Goal: Transaction & Acquisition: Subscribe to service/newsletter

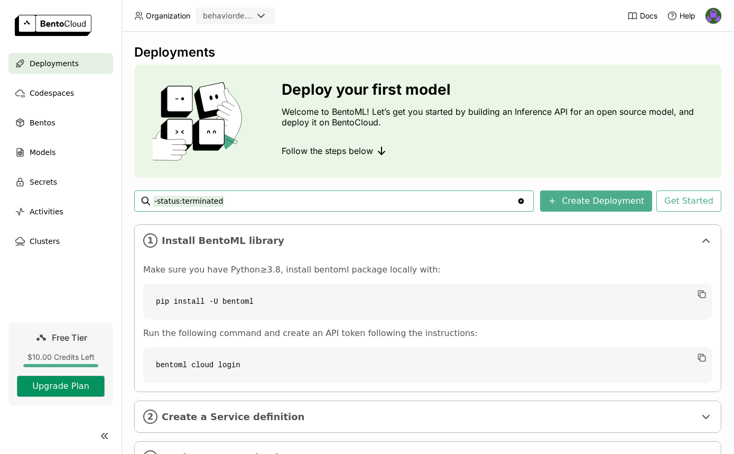
click at [85, 381] on button "Upgrade Plan" at bounding box center [61, 385] width 88 height 21
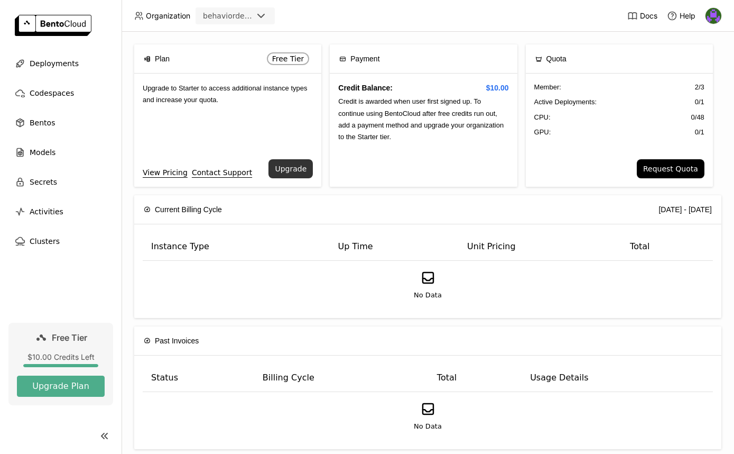
click at [298, 164] on button "Upgrade" at bounding box center [291, 168] width 44 height 19
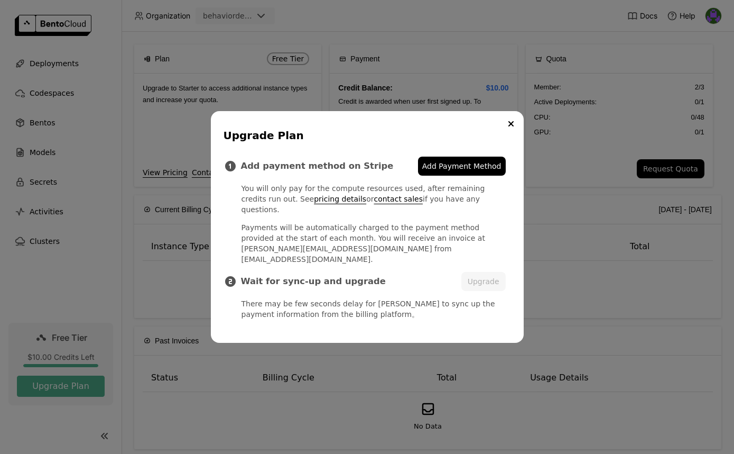
click at [497, 136] on div "Upgrade Plan Add payment method on Stripe Add Payment Method You will only pay …" at bounding box center [367, 227] width 313 height 232
click at [507, 130] on button "Close" at bounding box center [511, 123] width 13 height 13
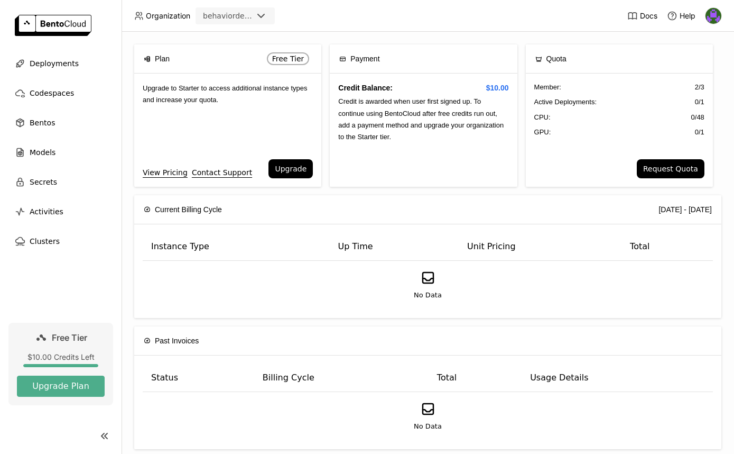
click at [224, 16] on div "behaviordelta" at bounding box center [228, 16] width 50 height 11
click at [376, 27] on header "Organization behaviordelta Docs Help" at bounding box center [367, 16] width 734 height 32
click at [722, 14] on header "Organization behaviordelta Docs Help" at bounding box center [367, 16] width 734 height 32
click at [711, 15] on img at bounding box center [714, 16] width 16 height 16
click at [532, 32] on div "Plan Free Tier Upgrade to Starter to access additional instance types and incre…" at bounding box center [428, 243] width 613 height 422
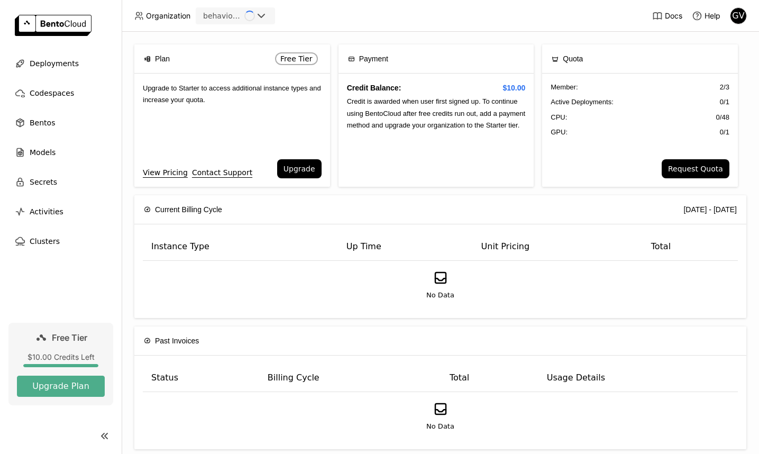
click at [88, 410] on div "Free Tier $10.00 Credits Left Upgrade Plan" at bounding box center [61, 388] width 122 height 131
click at [737, 16] on img at bounding box center [738, 16] width 16 height 16
click at [711, 57] on span "Billing" at bounding box center [713, 56] width 20 height 10
click at [716, 57] on span "Billing" at bounding box center [713, 56] width 20 height 10
click at [712, 60] on link "Billing" at bounding box center [716, 55] width 61 height 15
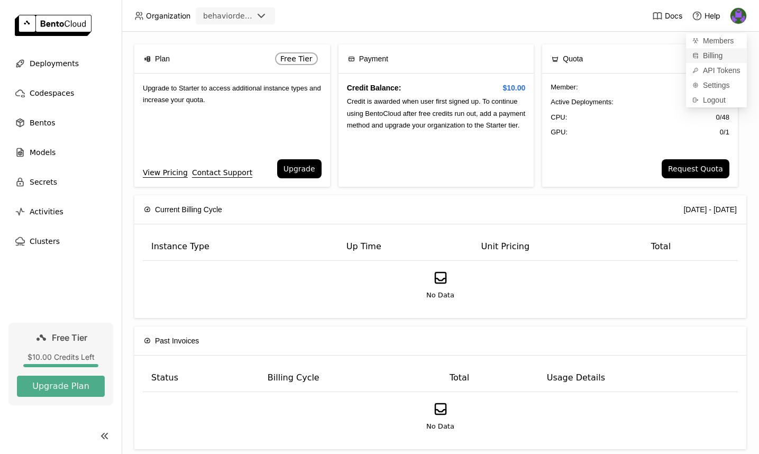
click at [712, 60] on link "Billing" at bounding box center [716, 55] width 61 height 15
click at [71, 61] on span "Deployments" at bounding box center [54, 63] width 49 height 13
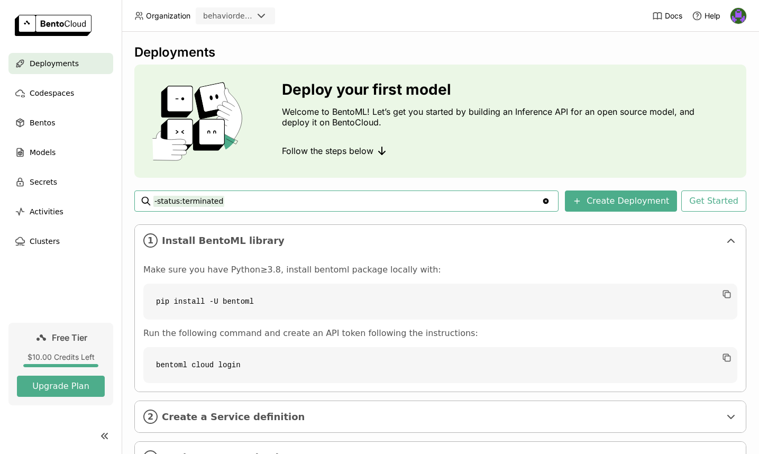
click at [733, 13] on img at bounding box center [738, 16] width 16 height 16
click at [708, 56] on span "Billing" at bounding box center [713, 56] width 20 height 10
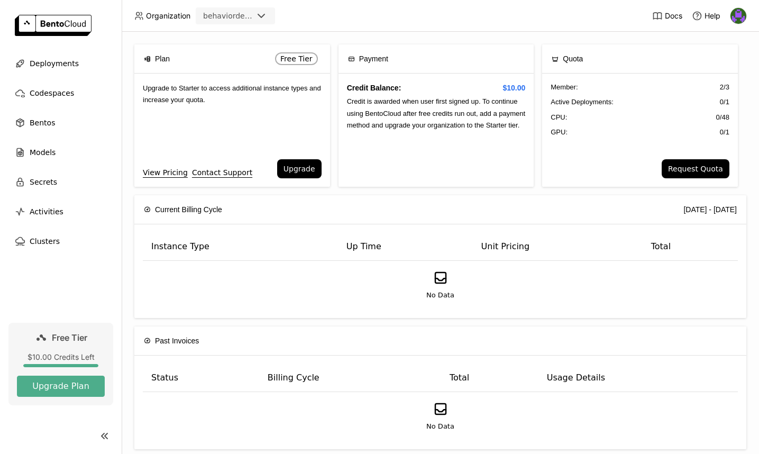
click at [361, 161] on div "Credit Balance: $10.00 Credit is awarded when user first signed up. To continue…" at bounding box center [436, 129] width 196 height 113
click at [301, 168] on button "Upgrade" at bounding box center [299, 168] width 44 height 19
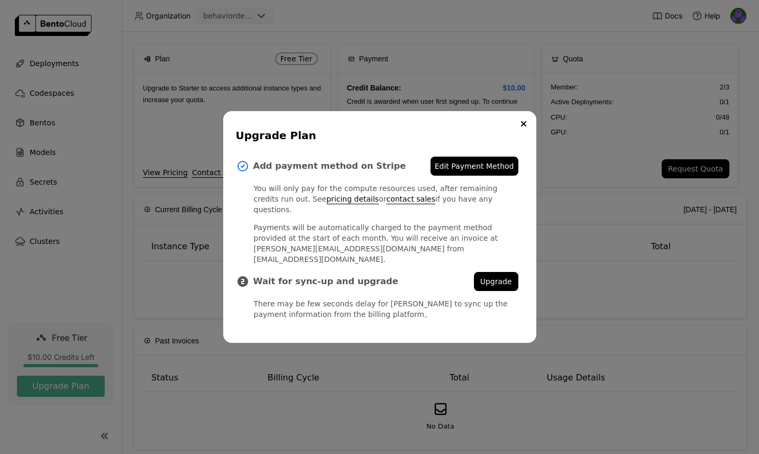
click at [519, 141] on div "Upgrade Plan Add payment method on Stripe Edit Payment Method You will only pay…" at bounding box center [379, 227] width 313 height 232
click at [525, 126] on icon "Close" at bounding box center [523, 123] width 5 height 5
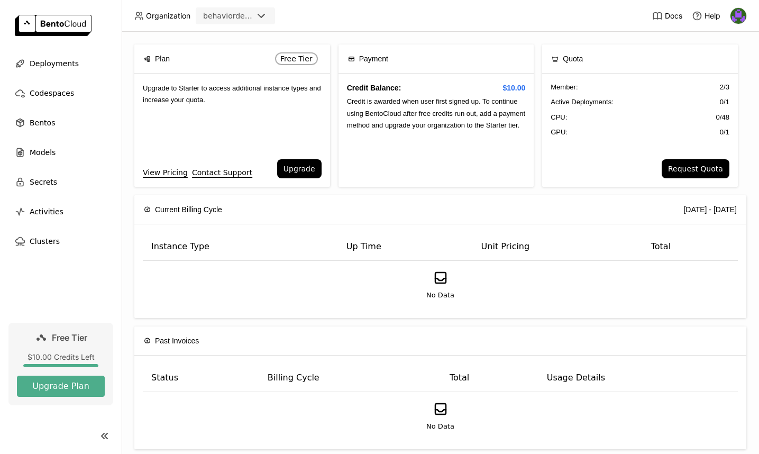
click at [222, 14] on div "behaviordelta" at bounding box center [228, 16] width 50 height 11
click at [48, 66] on span "Deployments" at bounding box center [54, 63] width 49 height 13
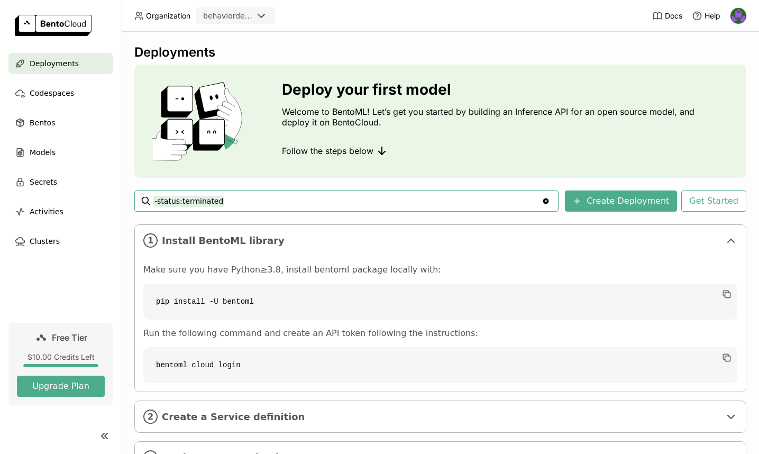
click at [747, 12] on header "Organization behaviordelta Docs Help" at bounding box center [379, 16] width 759 height 32
click at [743, 13] on img at bounding box center [738, 16] width 16 height 16
click at [718, 45] on span "Members" at bounding box center [718, 41] width 31 height 10
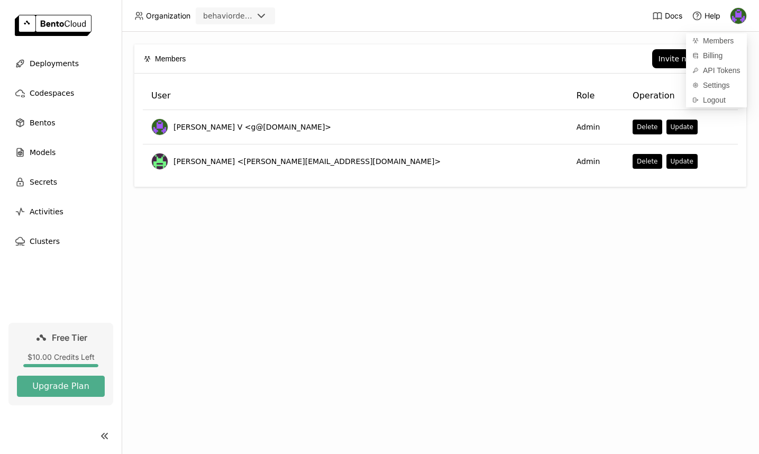
click at [390, 86] on th "User" at bounding box center [355, 96] width 425 height 28
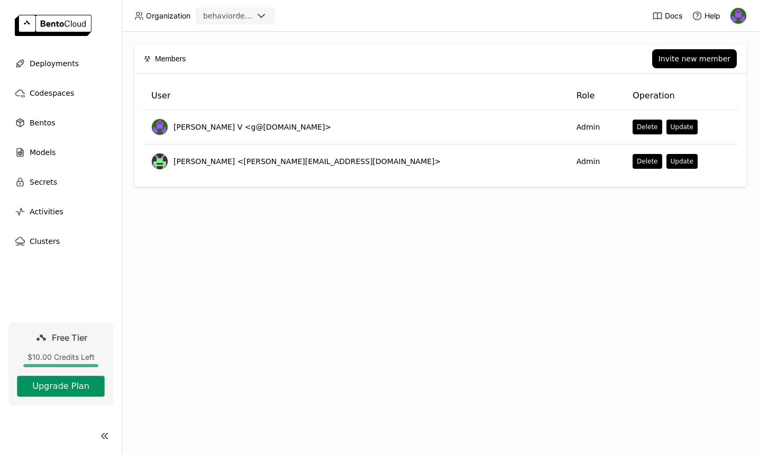
click at [59, 387] on button "Upgrade Plan" at bounding box center [61, 385] width 88 height 21
